Goal: Check status: Check status

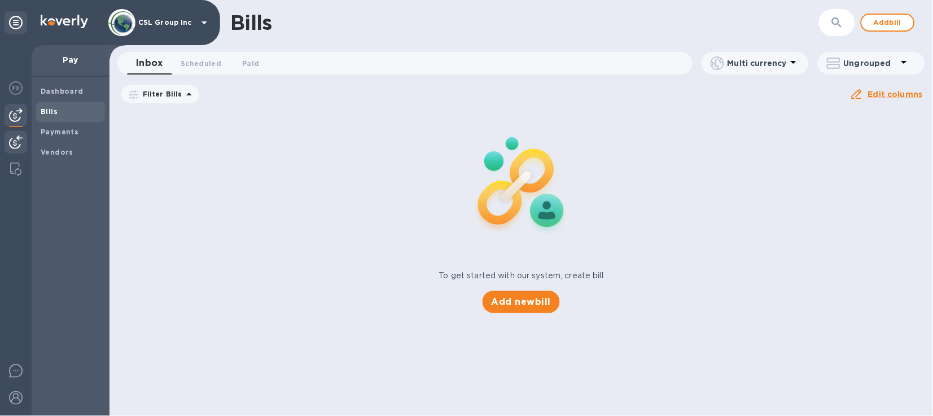
click at [11, 141] on img at bounding box center [16, 142] width 14 height 14
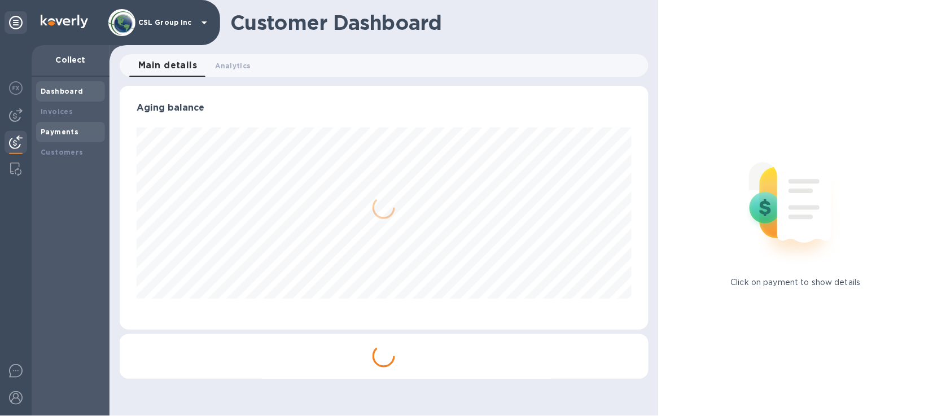
scroll to position [243, 529]
click at [51, 134] on b "Payments" at bounding box center [60, 132] width 38 height 8
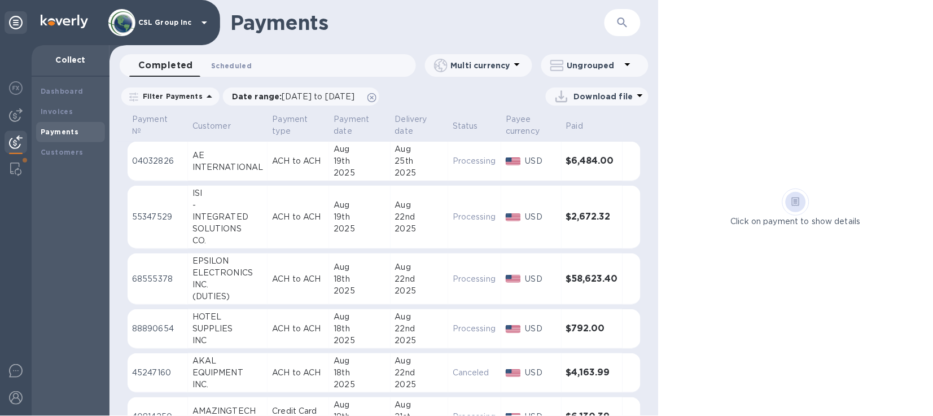
click at [243, 60] on span "Scheduled 0" at bounding box center [231, 66] width 41 height 12
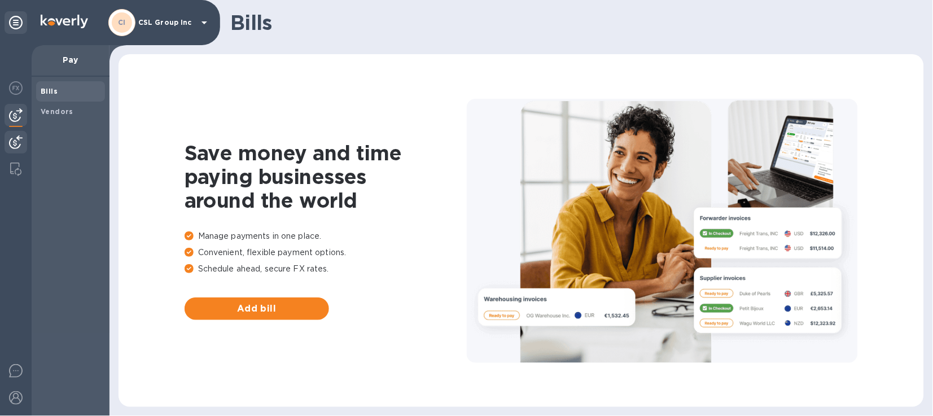
click at [19, 142] on img at bounding box center [16, 142] width 14 height 14
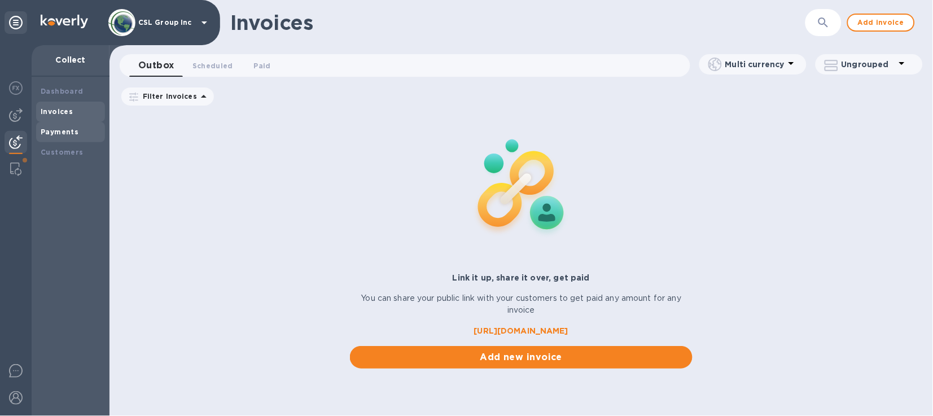
click at [64, 136] on div "Payments" at bounding box center [71, 131] width 60 height 11
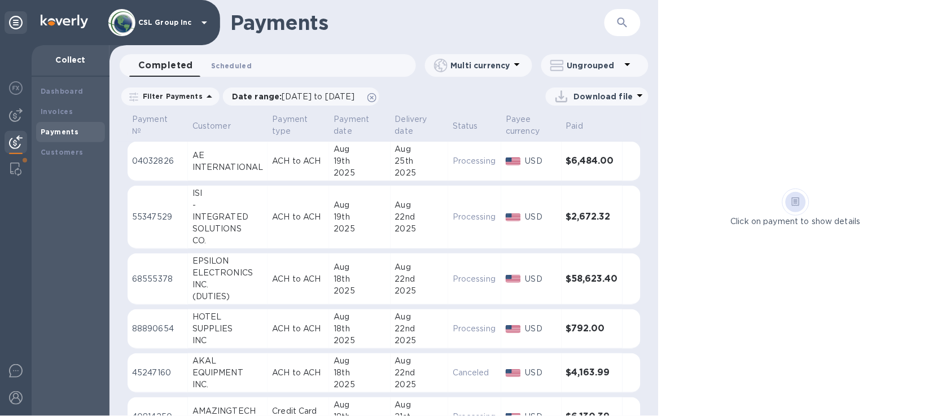
click at [230, 65] on span "Scheduled 0" at bounding box center [231, 66] width 41 height 12
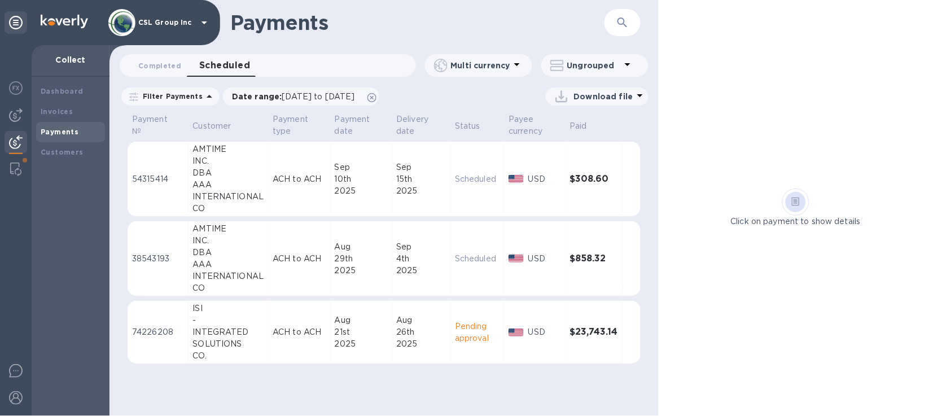
click at [269, 339] on td "ACH to ACH" at bounding box center [299, 332] width 62 height 63
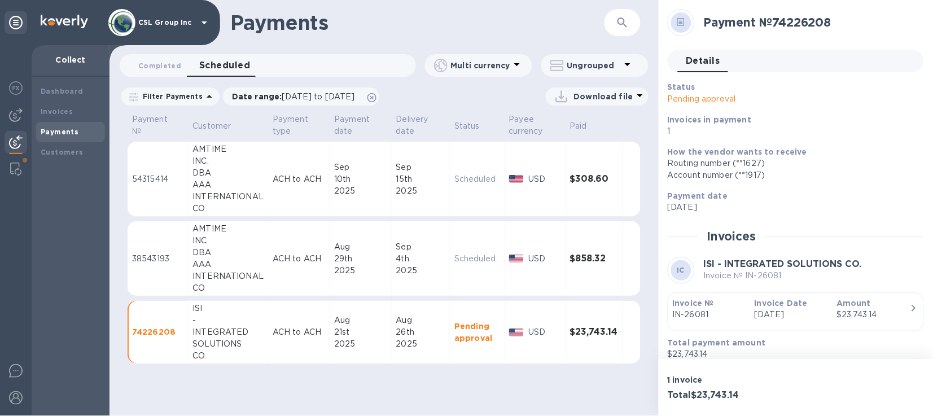
scroll to position [42, 0]
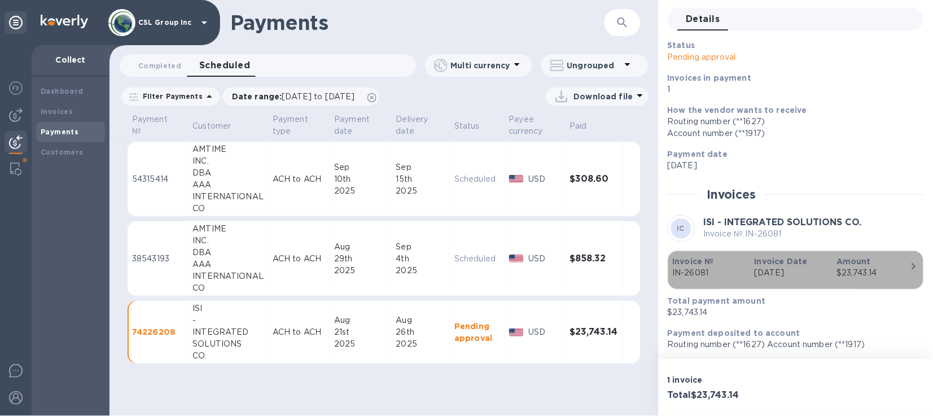
click at [868, 270] on div "$23,743.14" at bounding box center [873, 273] width 73 height 12
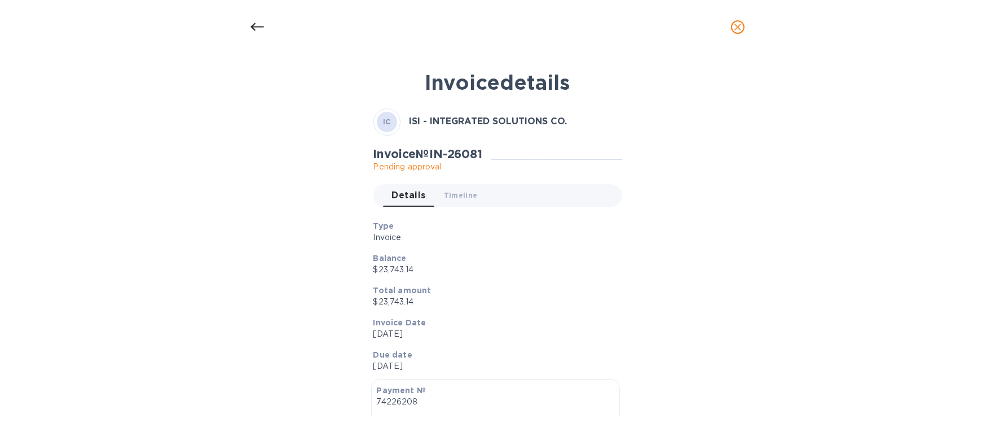
scroll to position [226, 0]
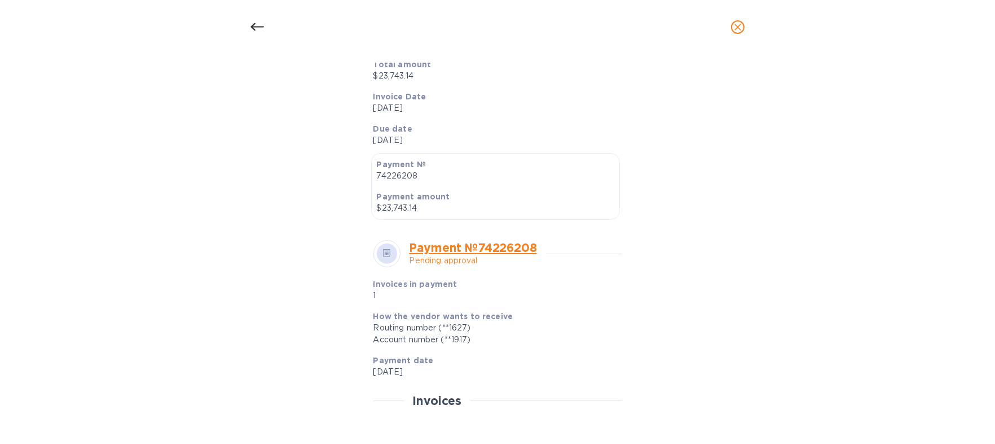
click at [898, 257] on div "Invoice details IC ISI - INTEGRATED SOLUTIONS CO. Invoice № IN-26081 Pending ap…" at bounding box center [497, 248] width 995 height 389
click at [869, 288] on div "Invoice details IC ISI - INTEGRATED SOLUTIONS CO. Invoice № IN-26081 Pending ap…" at bounding box center [497, 248] width 995 height 389
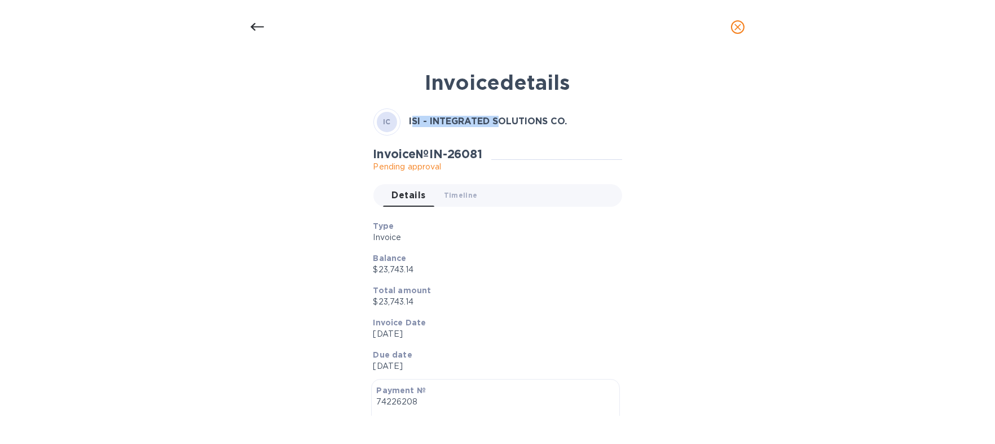
drag, startPoint x: 410, startPoint y: 117, endPoint x: 465, endPoint y: 116, distance: 54.7
click at [485, 117] on b "ISI - INTEGRATED SOLUTIONS CO." at bounding box center [489, 121] width 158 height 11
click at [462, 116] on b "ISI - INTEGRATED SOLUTIONS CO." at bounding box center [489, 121] width 158 height 11
drag, startPoint x: 407, startPoint y: 119, endPoint x: 576, endPoint y: 118, distance: 169.3
click at [576, 118] on div "IC ISI - INTEGRATED SOLUTIONS CO." at bounding box center [498, 121] width 249 height 27
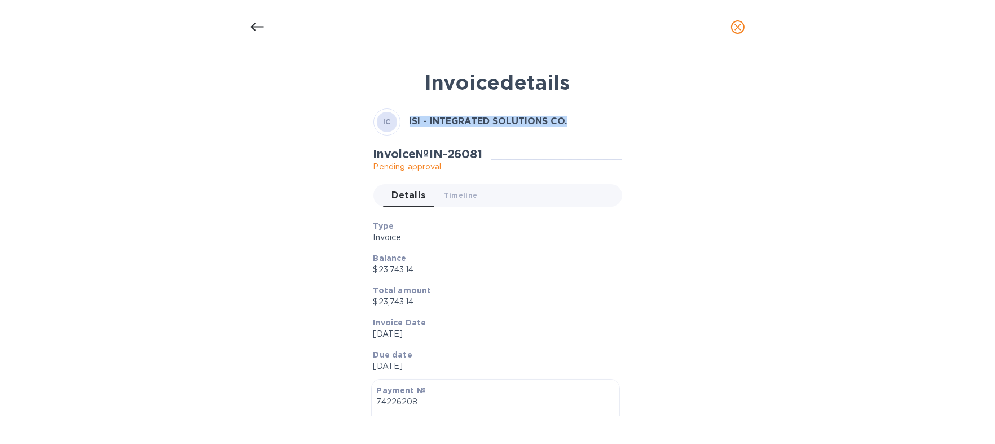
copy b "ISI - INTEGRATED SOLUTIONS CO."
click at [604, 286] on p "Total amount" at bounding box center [494, 289] width 240 height 11
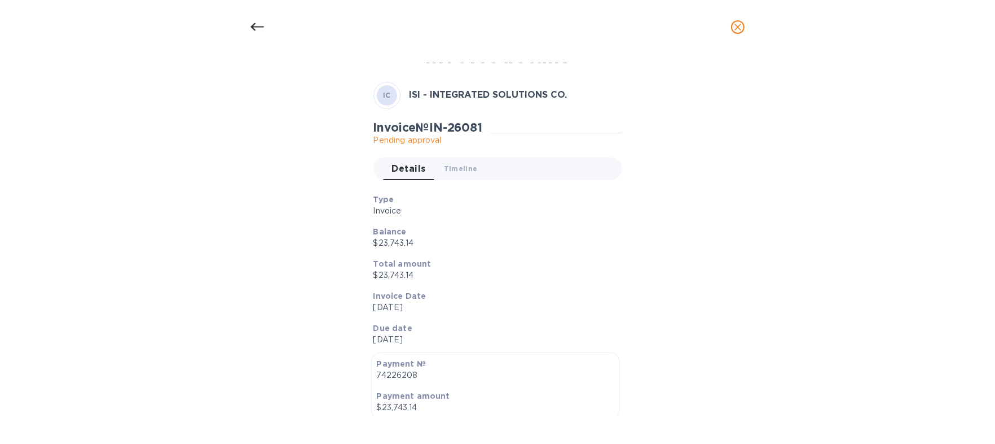
scroll to position [30, 0]
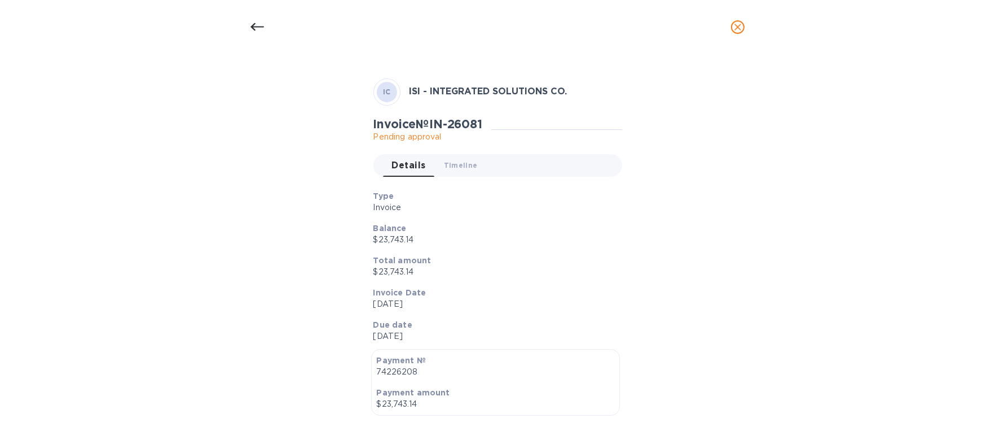
click at [249, 24] on div at bounding box center [257, 27] width 27 height 27
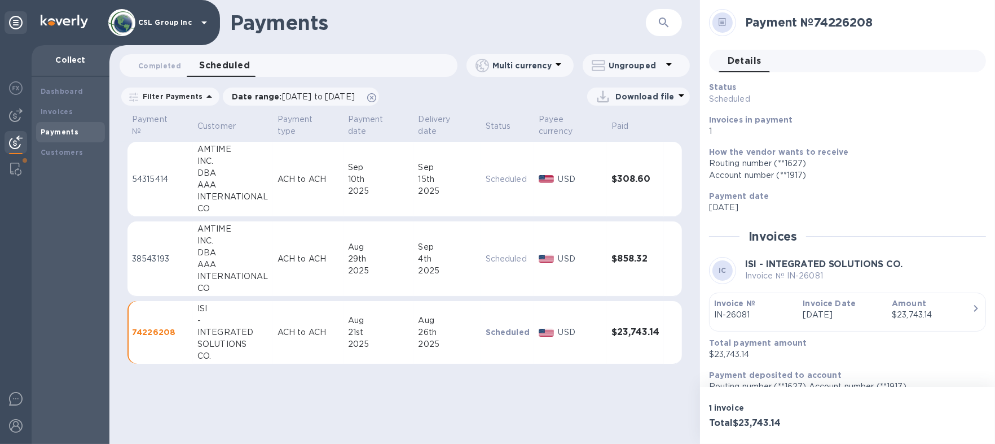
click at [387, 339] on div "2025" at bounding box center [379, 344] width 62 height 12
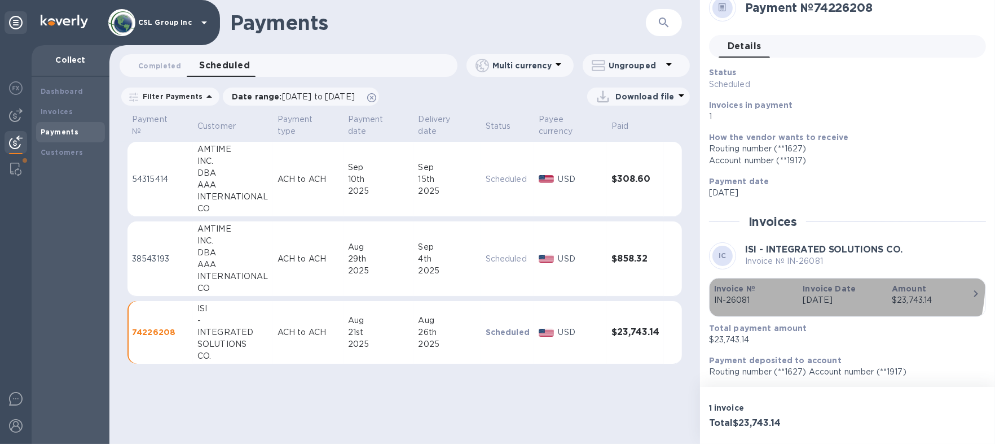
click at [815, 280] on div "Invoice Date Aug 12th 2025" at bounding box center [842, 294] width 89 height 32
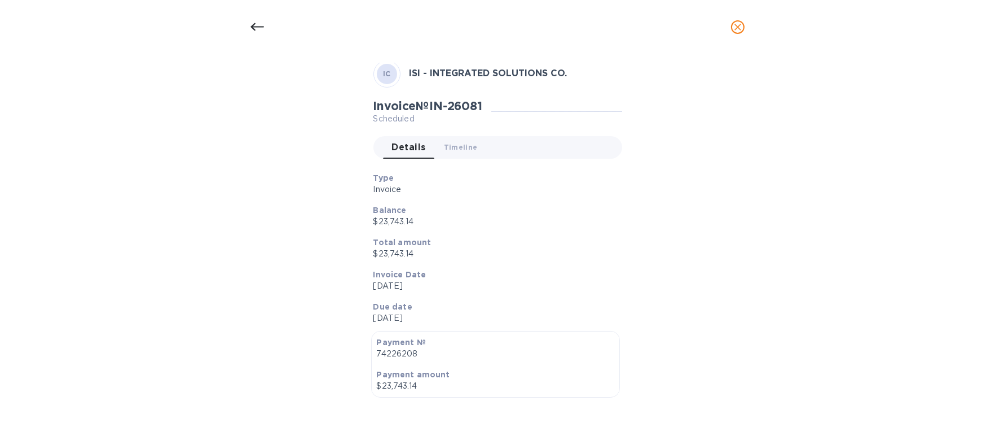
scroll to position [47, 0]
click at [53, 65] on div "Invoice details IC ISI - INTEGRATED SOLUTIONS CO. Invoice № IN-26081 Scheduled …" at bounding box center [497, 248] width 995 height 389
